Goal: Book appointment/travel/reservation

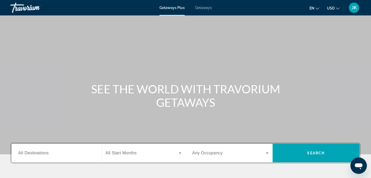
scroll to position [2, 0]
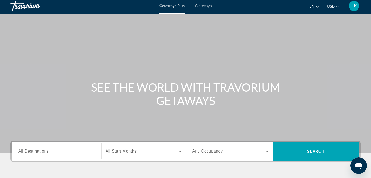
click at [205, 4] on span "Getaways" at bounding box center [203, 6] width 17 height 4
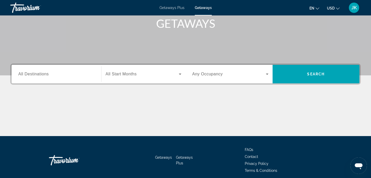
scroll to position [81, 0]
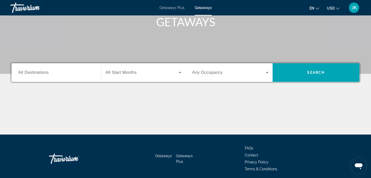
click at [67, 72] on input "Destination All Destinations" at bounding box center [56, 73] width 76 height 6
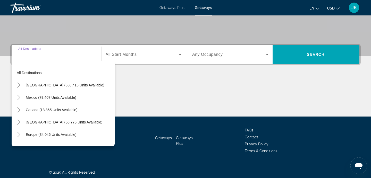
scroll to position [100, 0]
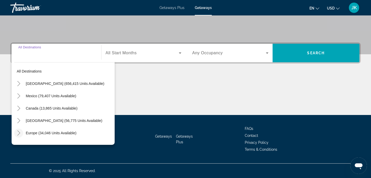
click at [19, 132] on icon "Toggle Europe (34,046 units available)" at bounding box center [18, 133] width 5 height 5
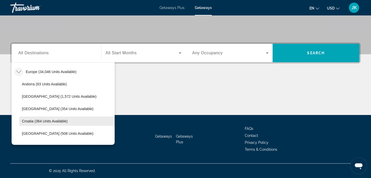
scroll to position [61, 0]
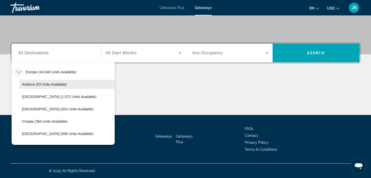
click at [31, 82] on span "Andorra (93 units available)" at bounding box center [44, 84] width 45 height 4
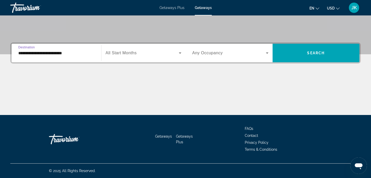
click at [62, 54] on input "**********" at bounding box center [56, 53] width 76 height 6
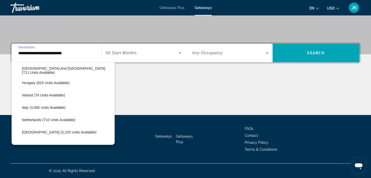
scroll to position [174, 0]
click at [38, 118] on span "Search widget" at bounding box center [66, 120] width 95 height 12
type input "**********"
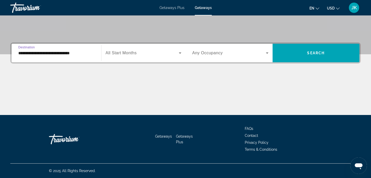
click at [148, 52] on span "Search widget" at bounding box center [142, 53] width 73 height 6
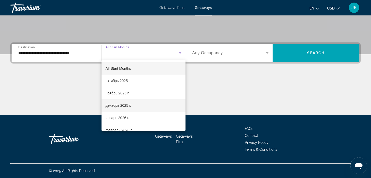
click at [122, 106] on span "декабрь 2025 г." at bounding box center [118, 105] width 25 height 6
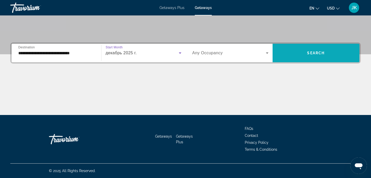
click at [313, 52] on span "Search" at bounding box center [316, 53] width 18 height 4
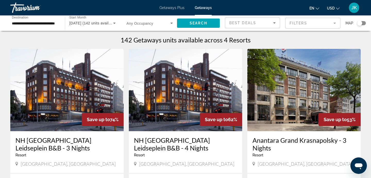
click at [27, 22] on input "**********" at bounding box center [35, 23] width 46 height 6
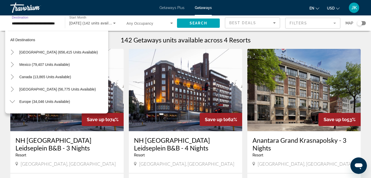
scroll to position [191, 0]
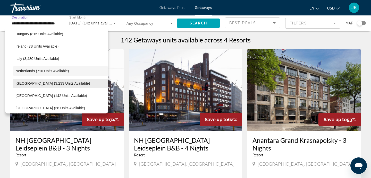
click at [43, 83] on span "[GEOGRAPHIC_DATA] (3,233 units available)" at bounding box center [52, 83] width 74 height 4
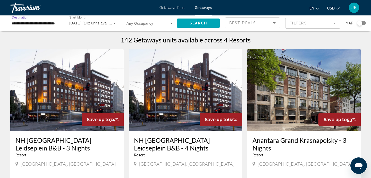
type input "**********"
click at [200, 22] on span "Search" at bounding box center [198, 23] width 18 height 4
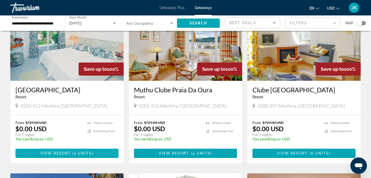
scroll to position [50, 0]
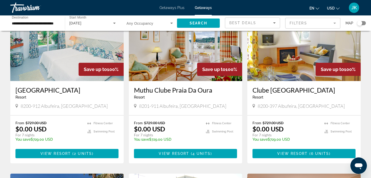
click at [283, 91] on h3 "Clube [GEOGRAPHIC_DATA]" at bounding box center [303, 90] width 103 height 8
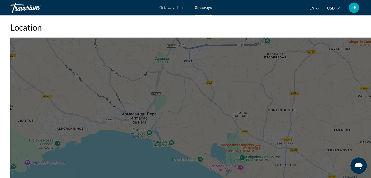
scroll to position [654, 0]
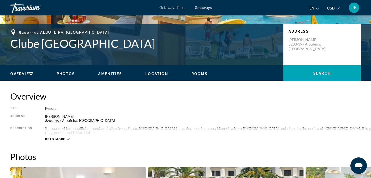
scroll to position [104, 0]
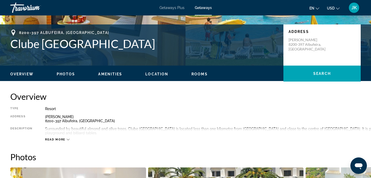
click at [66, 138] on div "Read more" at bounding box center [57, 139] width 24 height 3
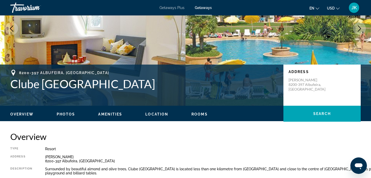
scroll to position [61, 0]
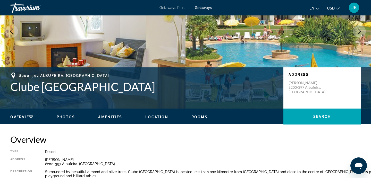
click at [200, 117] on span "Rooms" at bounding box center [199, 117] width 16 height 4
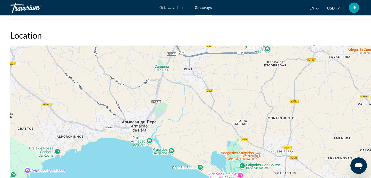
scroll to position [794, 0]
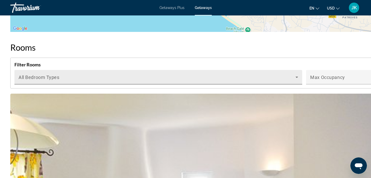
click at [300, 74] on icon "Main content" at bounding box center [296, 77] width 6 height 6
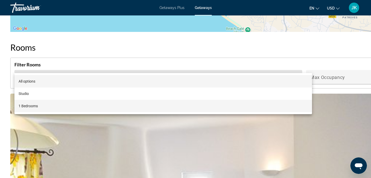
click at [280, 104] on mat-option "1 Bedrooms" at bounding box center [162, 106] width 297 height 12
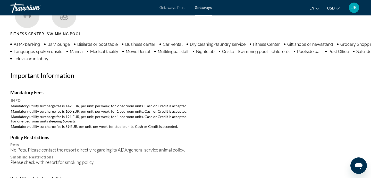
scroll to position [248, 0]
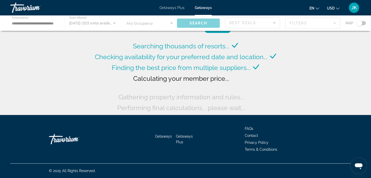
click at [48, 24] on div "Main content" at bounding box center [185, 22] width 371 height 15
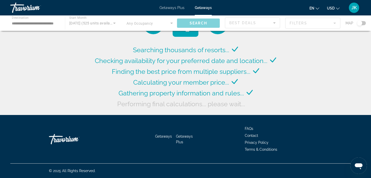
click at [54, 24] on div "Main content" at bounding box center [185, 22] width 371 height 15
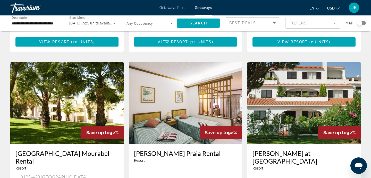
scroll to position [350, 0]
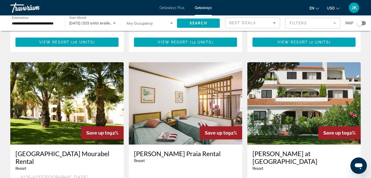
click at [29, 23] on input "**********" at bounding box center [35, 23] width 46 height 6
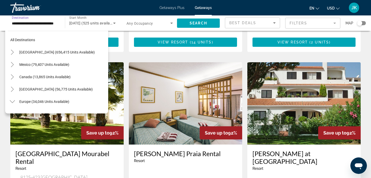
scroll to position [204, 0]
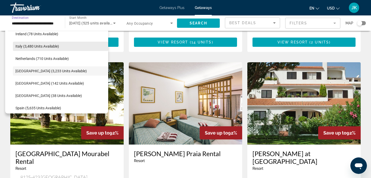
click at [29, 46] on span "Italy (3,480 units available)" at bounding box center [37, 46] width 44 height 4
type input "**********"
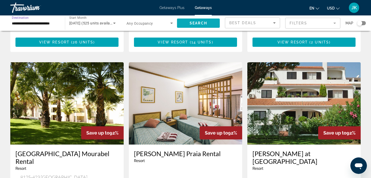
click at [205, 22] on span "Search" at bounding box center [198, 23] width 18 height 4
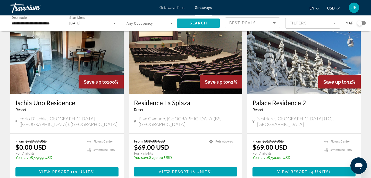
scroll to position [38, 0]
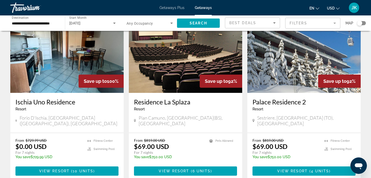
click at [287, 79] on img "Main content" at bounding box center [303, 52] width 113 height 82
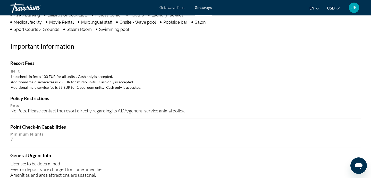
scroll to position [446, 0]
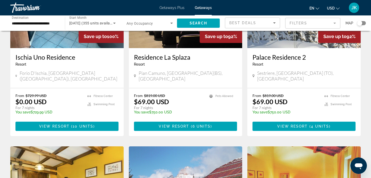
scroll to position [83, 0]
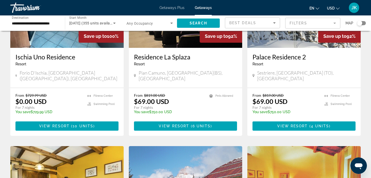
click at [51, 24] on input "**********" at bounding box center [35, 23] width 46 height 6
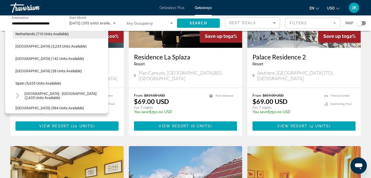
scroll to position [233, 0]
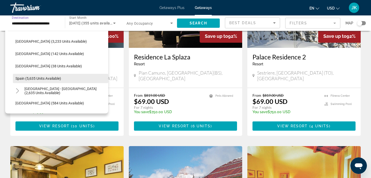
click at [42, 79] on span "Spain (5,635 units available)" at bounding box center [38, 78] width 46 height 4
type input "**********"
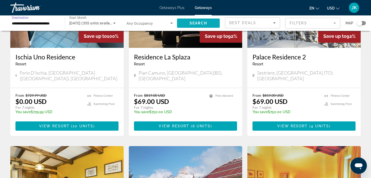
click at [204, 22] on span "Search" at bounding box center [198, 23] width 18 height 4
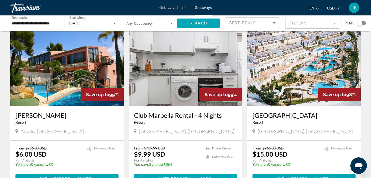
scroll to position [214, 0]
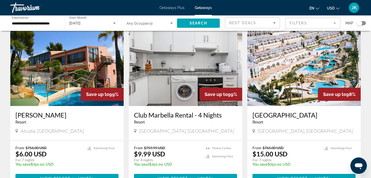
click at [268, 111] on h3 "[GEOGRAPHIC_DATA]" at bounding box center [303, 115] width 103 height 8
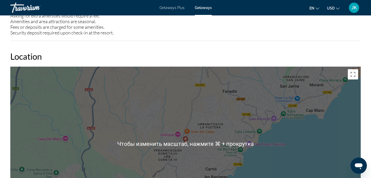
scroll to position [668, 0]
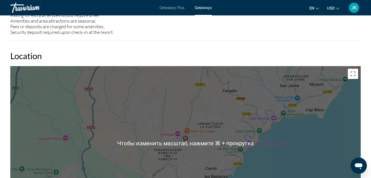
click at [206, 55] on h2 "Location" at bounding box center [185, 56] width 350 height 10
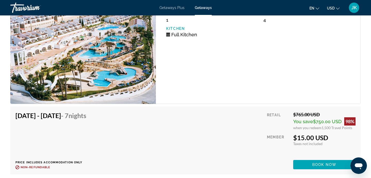
scroll to position [921, 0]
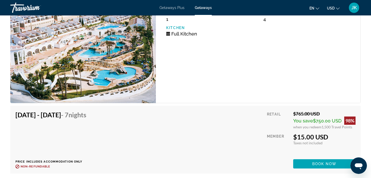
click at [133, 67] on img "Main content" at bounding box center [82, 48] width 145 height 111
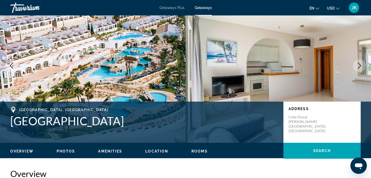
scroll to position [0, 0]
